Goal: Information Seeking & Learning: Learn about a topic

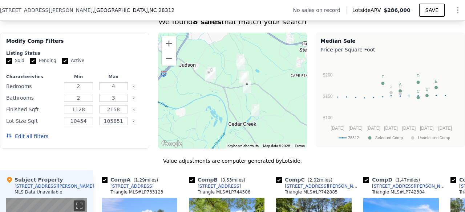
scroll to position [539, 0]
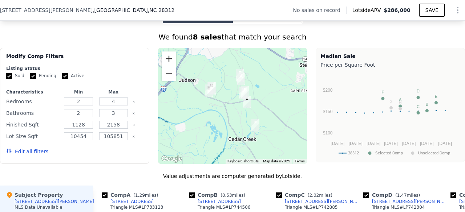
click at [167, 62] on button "Zoom in" at bounding box center [169, 59] width 15 height 15
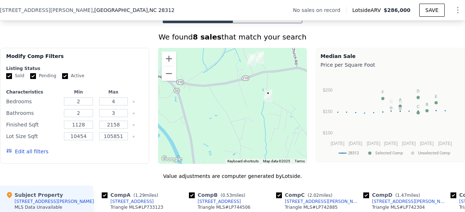
drag, startPoint x: 232, startPoint y: 114, endPoint x: 202, endPoint y: 100, distance: 33.6
click at [202, 101] on div at bounding box center [232, 106] width 149 height 116
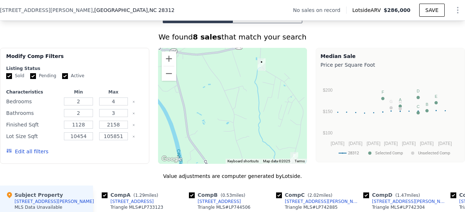
drag, startPoint x: 205, startPoint y: 97, endPoint x: 211, endPoint y: 75, distance: 22.6
click at [211, 75] on div at bounding box center [232, 106] width 149 height 116
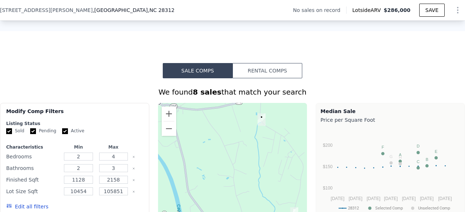
scroll to position [479, 0]
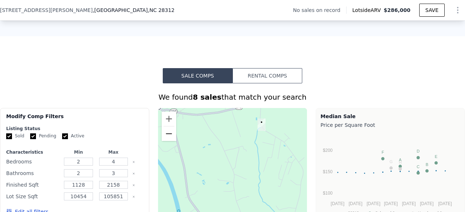
click at [167, 136] on button "Zoom out" at bounding box center [169, 134] width 15 height 15
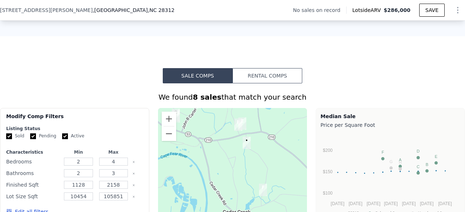
click at [199, 157] on div at bounding box center [232, 166] width 149 height 116
click at [162, 120] on button "Zoom in" at bounding box center [169, 119] width 15 height 15
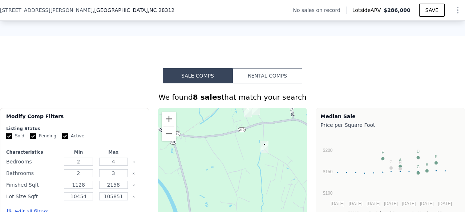
drag, startPoint x: 211, startPoint y: 148, endPoint x: 214, endPoint y: 174, distance: 26.3
click at [214, 174] on div at bounding box center [232, 166] width 149 height 116
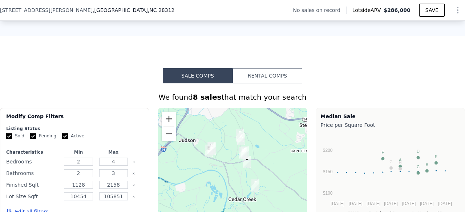
click at [165, 122] on button "Zoom in" at bounding box center [169, 119] width 15 height 15
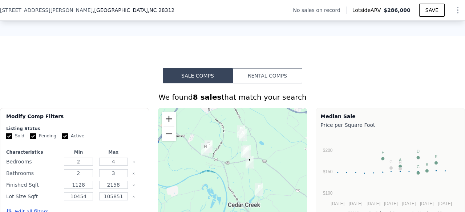
click at [165, 122] on button "Zoom in" at bounding box center [169, 119] width 15 height 15
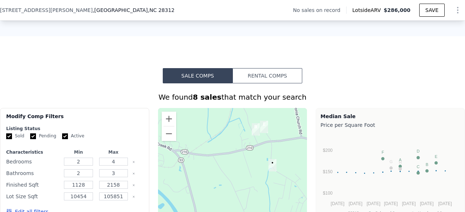
drag, startPoint x: 238, startPoint y: 185, endPoint x: 211, endPoint y: 183, distance: 26.9
click at [211, 183] on div at bounding box center [232, 166] width 149 height 116
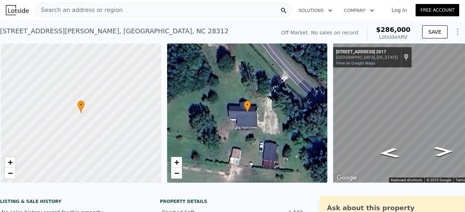
scroll to position [0, 3]
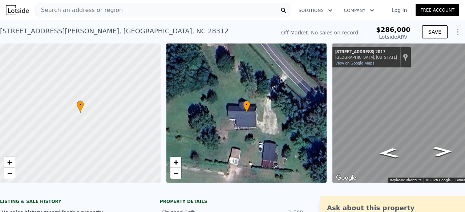
click at [102, 11] on span "Search an address or region" at bounding box center [78, 10] width 87 height 9
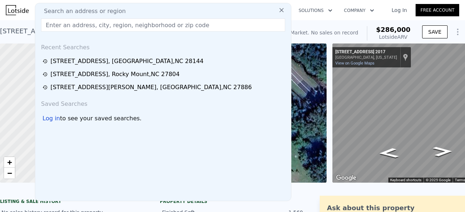
click at [83, 24] on input "text" at bounding box center [163, 25] width 244 height 13
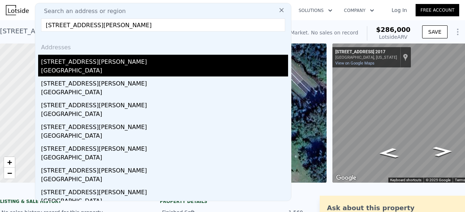
type input "[STREET_ADDRESS][PERSON_NAME]"
click at [83, 61] on div "[STREET_ADDRESS][PERSON_NAME]" at bounding box center [164, 61] width 247 height 12
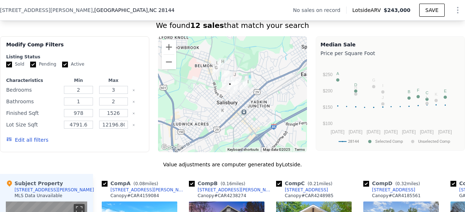
scroll to position [555, 0]
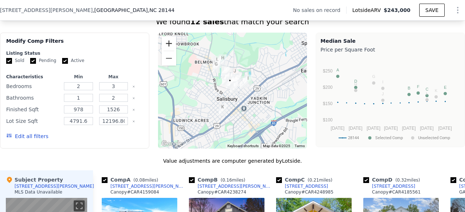
click at [166, 50] on button "Zoom in" at bounding box center [169, 43] width 15 height 15
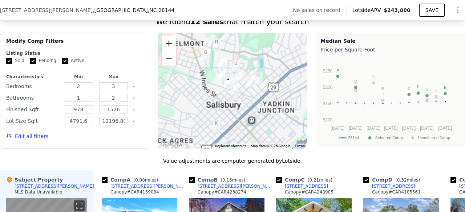
click at [166, 50] on button "Zoom in" at bounding box center [169, 43] width 15 height 15
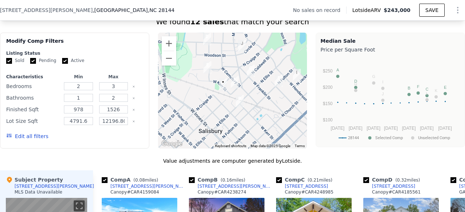
drag, startPoint x: 209, startPoint y: 90, endPoint x: 209, endPoint y: 98, distance: 8.0
click at [209, 98] on div at bounding box center [232, 91] width 149 height 116
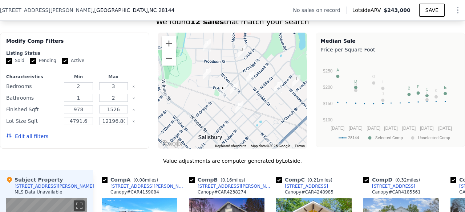
drag, startPoint x: 193, startPoint y: 66, endPoint x: 192, endPoint y: 74, distance: 8.0
click at [192, 74] on div at bounding box center [232, 91] width 149 height 116
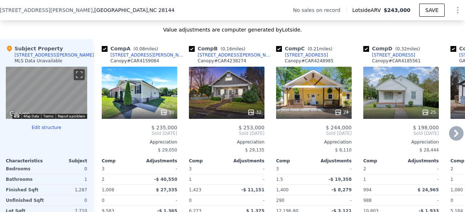
scroll to position [685, 0]
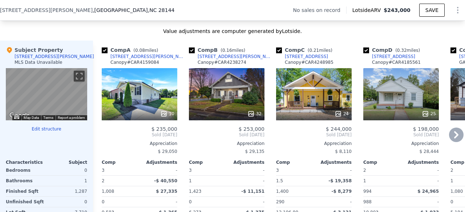
click at [219, 132] on div "$ 253,000" at bounding box center [227, 129] width 76 height 6
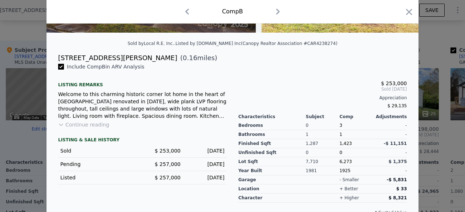
scroll to position [154, 0]
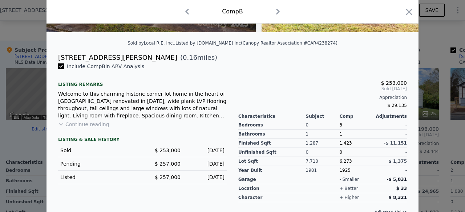
click at [27, 129] on div at bounding box center [232, 106] width 465 height 212
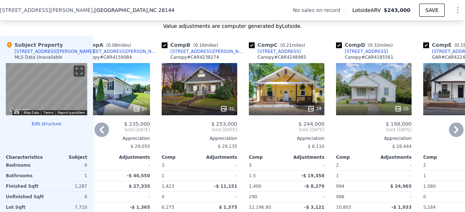
scroll to position [688, 0]
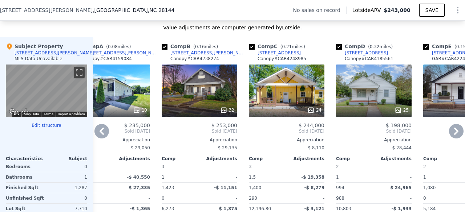
click at [270, 143] on div "Appreciation" at bounding box center [287, 140] width 76 height 6
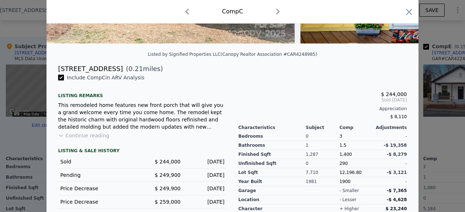
scroll to position [148, 0]
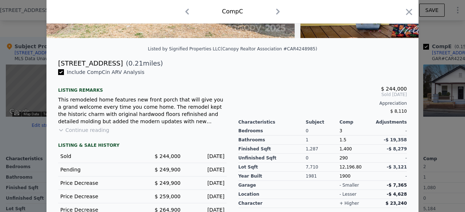
click at [18, 137] on div at bounding box center [232, 106] width 465 height 212
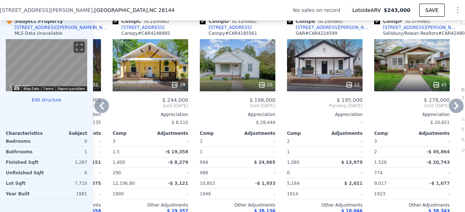
scroll to position [715, 0]
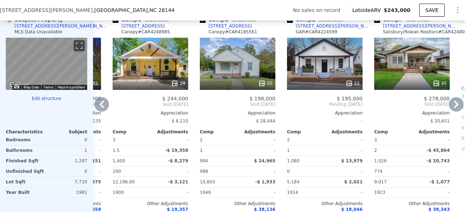
click at [308, 126] on div "-" at bounding box center [325, 121] width 76 height 10
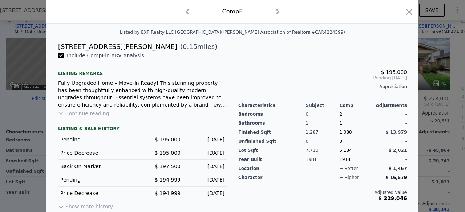
scroll to position [167, 0]
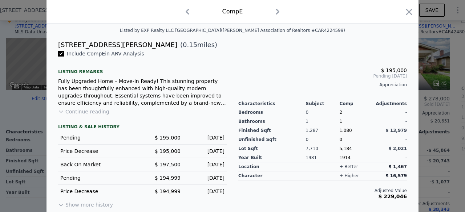
click at [20, 131] on div at bounding box center [232, 106] width 465 height 212
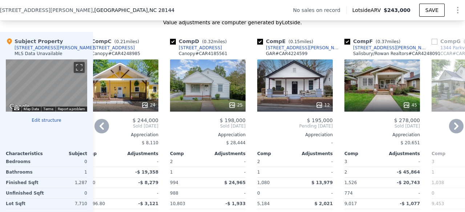
scroll to position [693, 0]
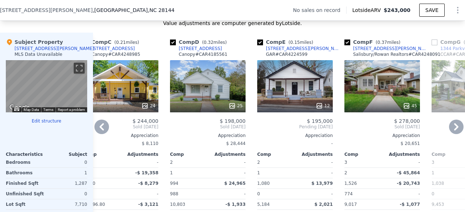
click at [366, 130] on span "Sold [DATE]" at bounding box center [382, 127] width 76 height 6
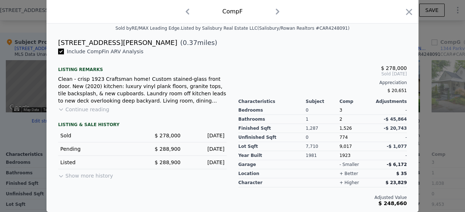
scroll to position [173, 0]
click at [29, 149] on div at bounding box center [232, 106] width 465 height 212
